Goal: Information Seeking & Learning: Learn about a topic

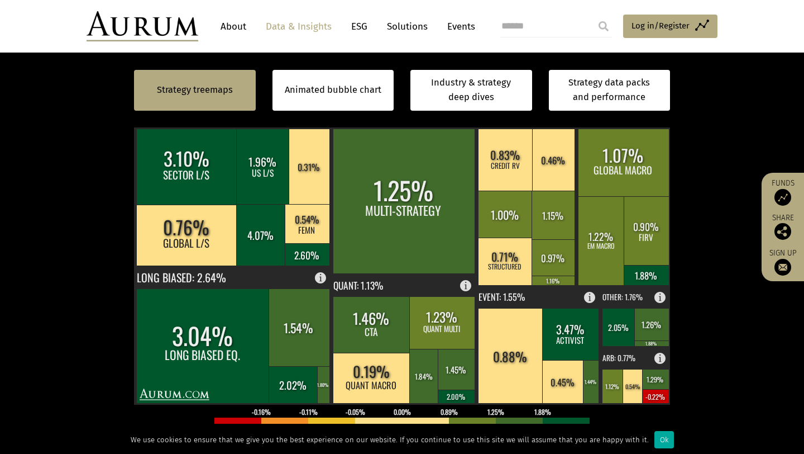
scroll to position [358, 0]
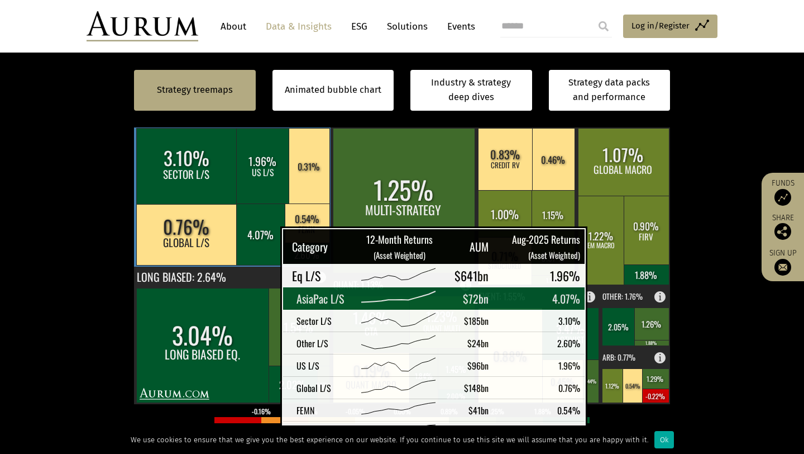
click at [252, 242] on rect at bounding box center [261, 233] width 50 height 61
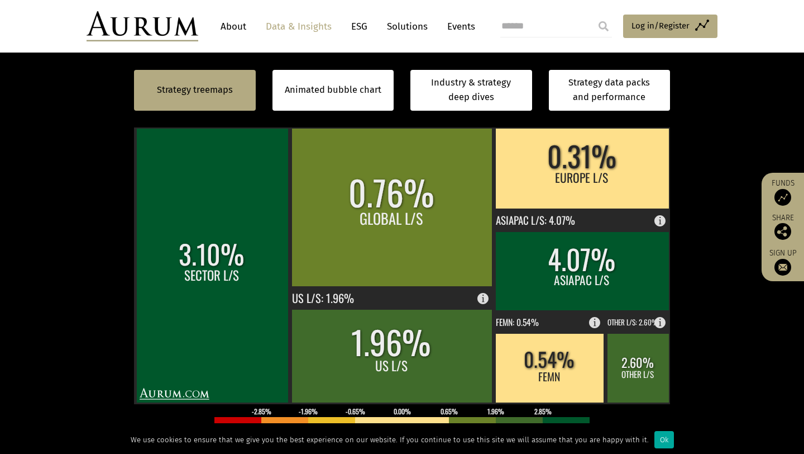
click at [747, 310] on section "Strategy treemaps Animated bubble chart Industry & strategy deep dives Strategy…" at bounding box center [402, 286] width 804 height 698
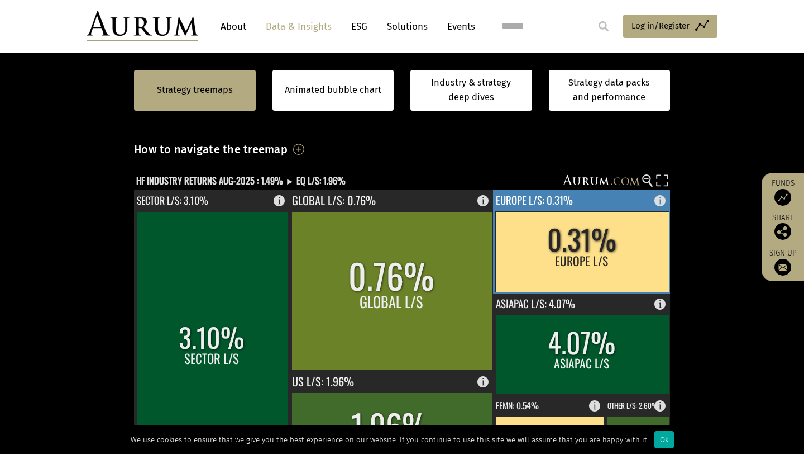
scroll to position [155, 0]
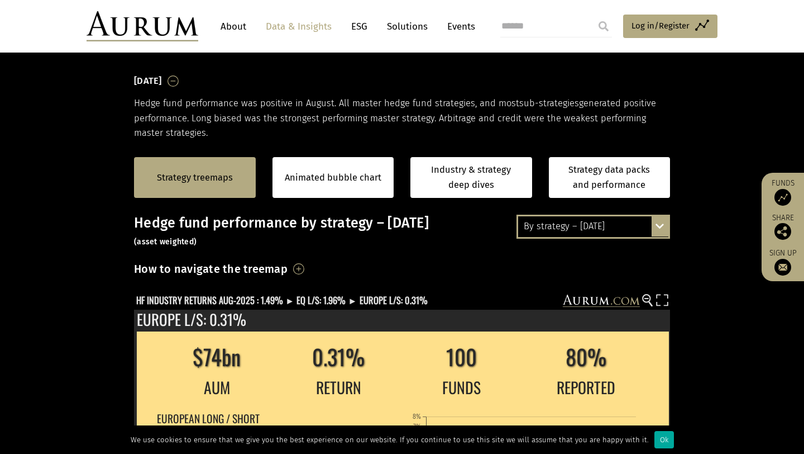
click at [234, 175] on div "Strategy treemaps" at bounding box center [195, 177] width 122 height 41
click at [173, 184] on link "Strategy treemaps" at bounding box center [195, 177] width 76 height 15
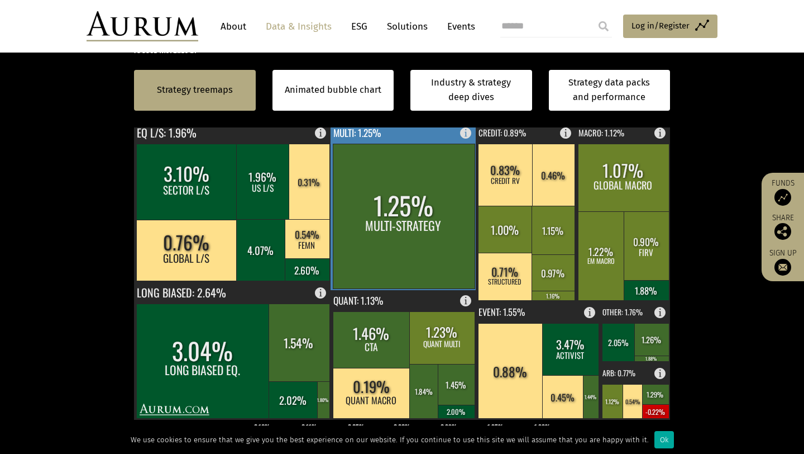
scroll to position [344, 0]
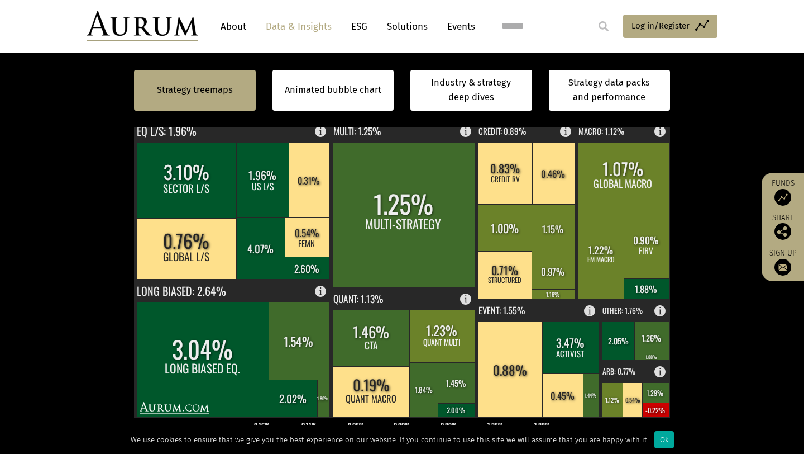
click at [739, 189] on section "Strategy treemaps Animated bubble chart Industry & strategy deep dives Strategy…" at bounding box center [402, 300] width 804 height 698
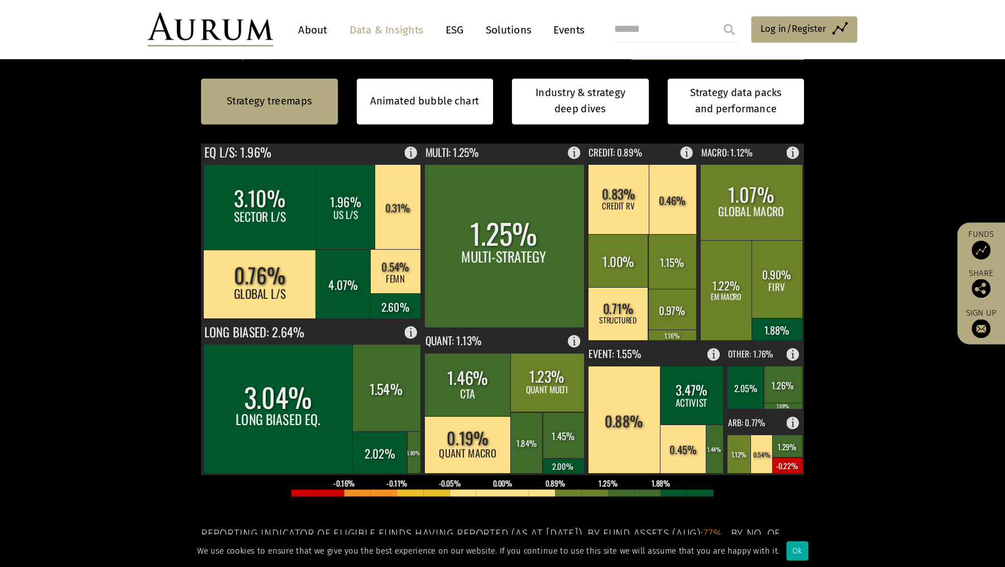
scroll to position [340, 0]
